Goal: Find contact information: Find contact information

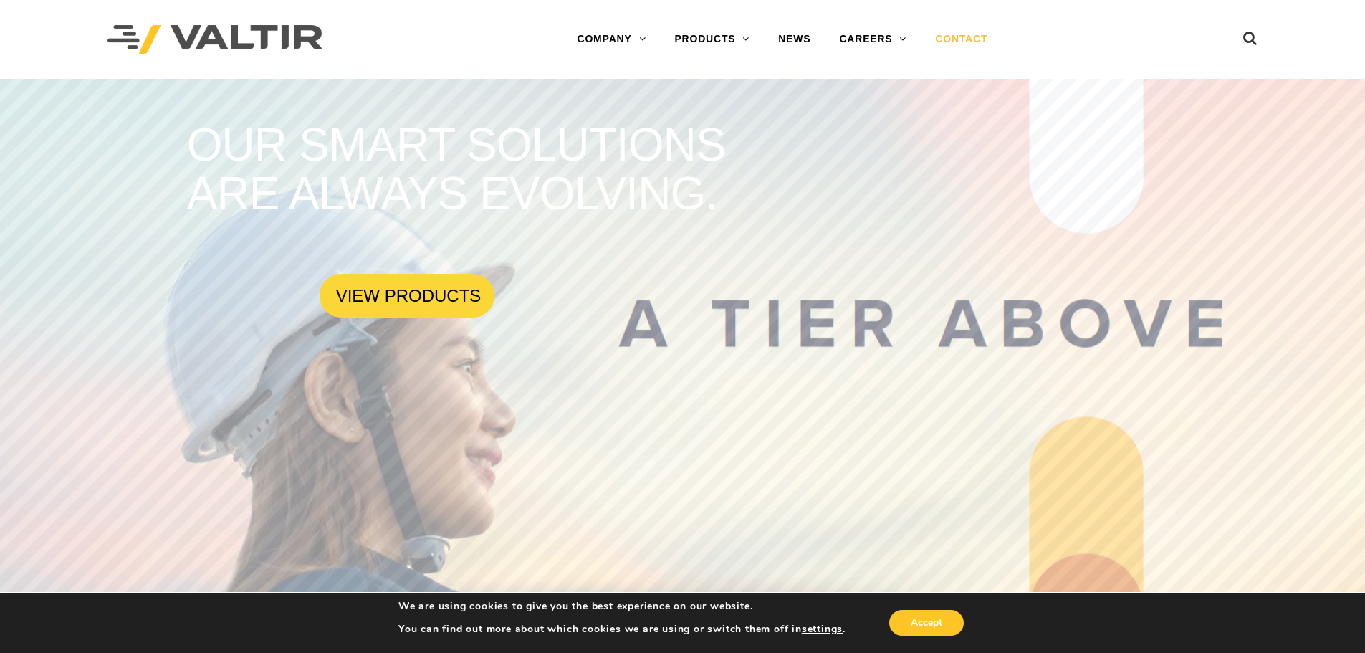
click at [970, 40] on link "CONTACT" at bounding box center [961, 39] width 81 height 29
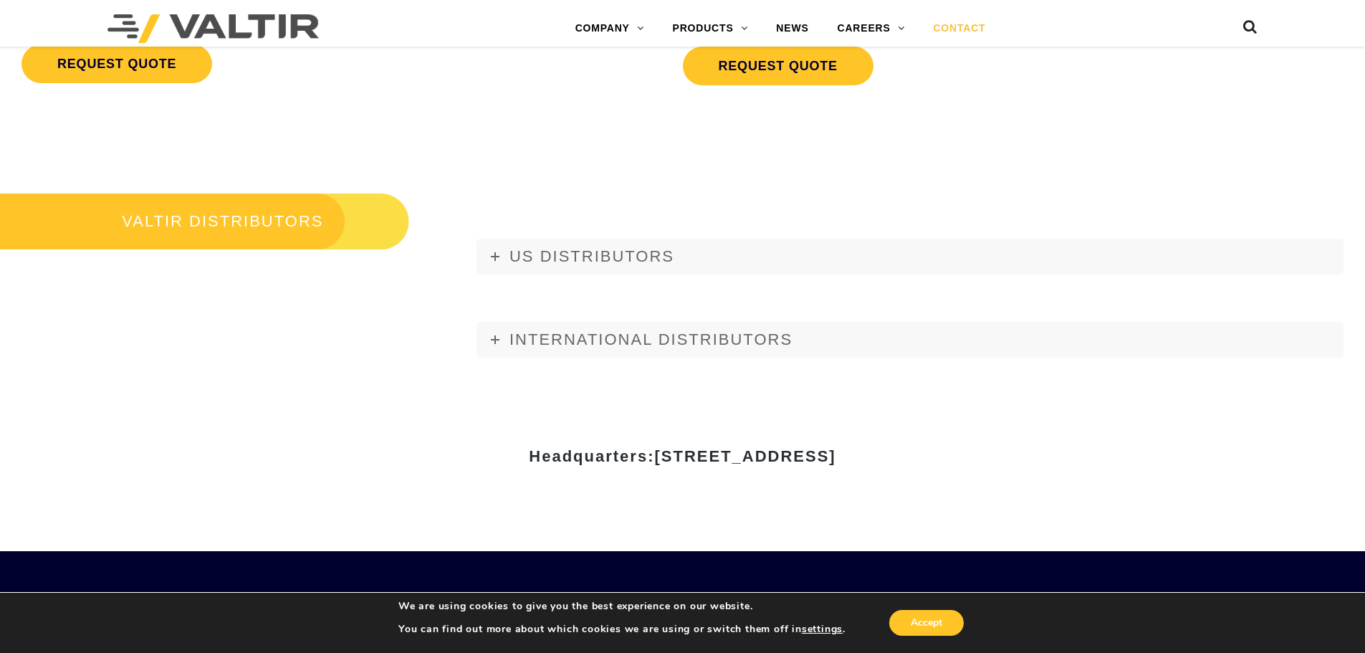
scroll to position [1815, 0]
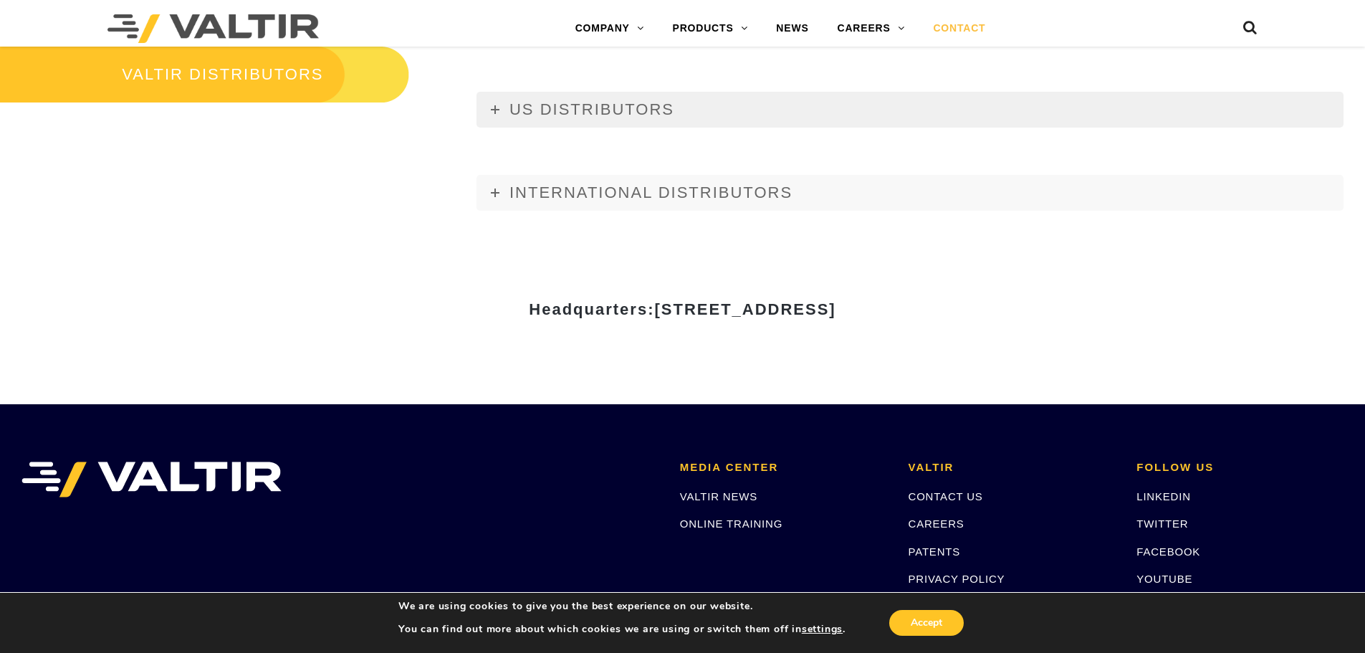
click at [499, 114] on link "US DISTRIBUTORS" at bounding box center [910, 110] width 867 height 36
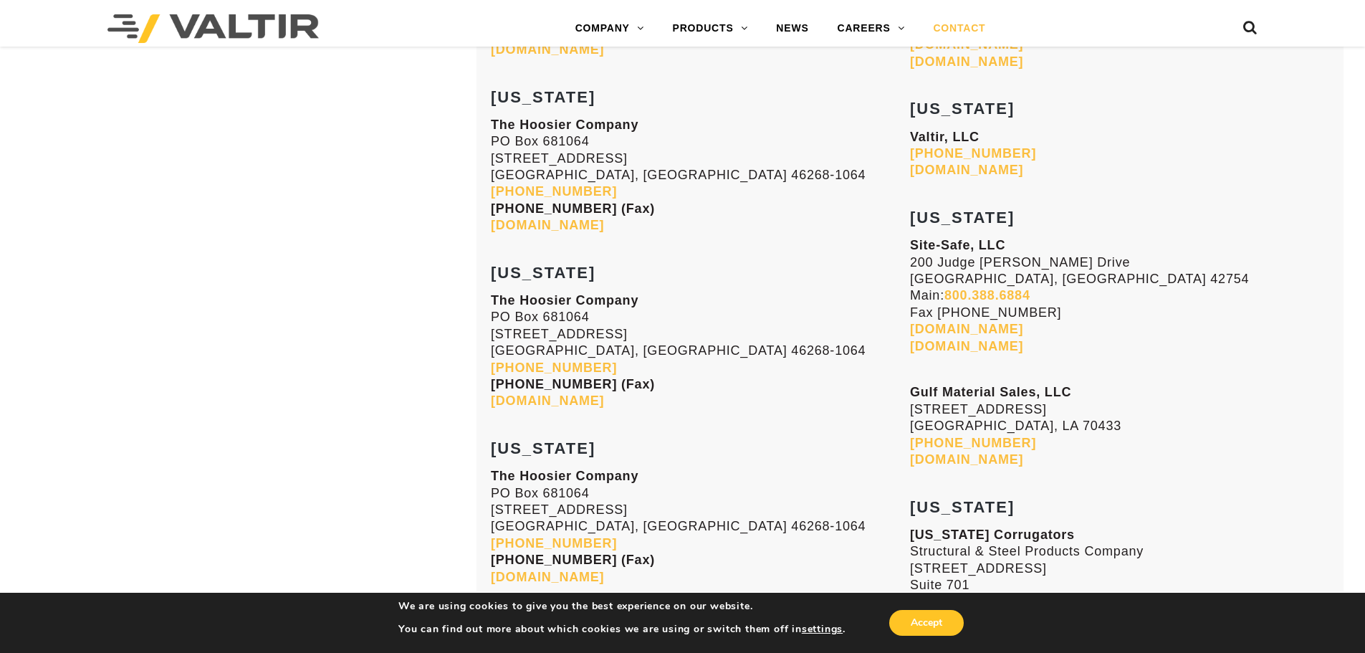
scroll to position [4681, 0]
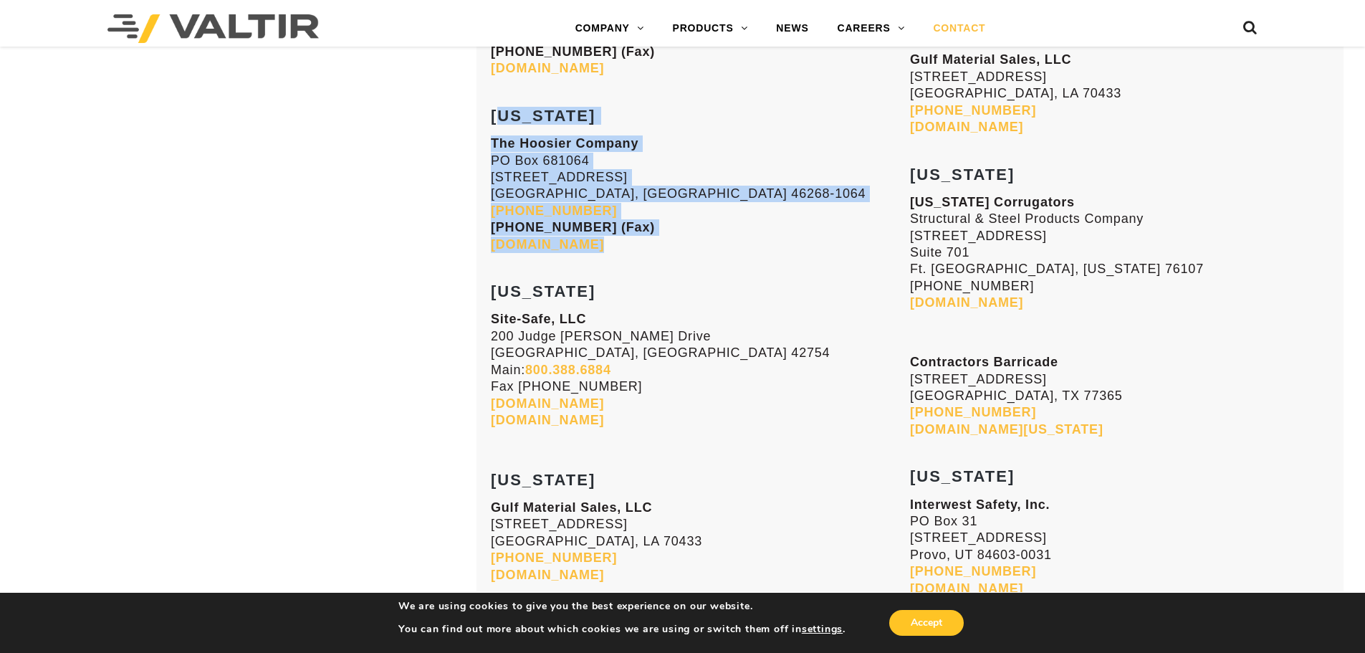
drag, startPoint x: 494, startPoint y: 113, endPoint x: 694, endPoint y: 242, distance: 238.3
copy div "KANSAS The Hoosier Company PO Box 681064 5421 W. 86th Street Indianapolis, IN 4…"
